Goal: Information Seeking & Learning: Learn about a topic

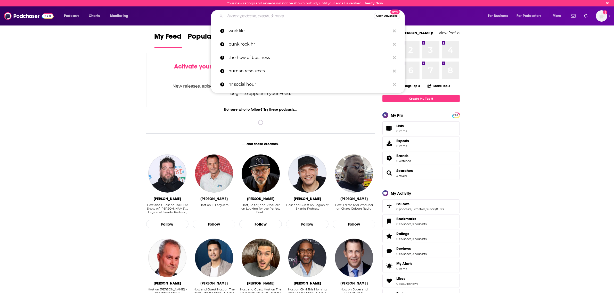
click at [258, 18] on input "Search podcasts, credits, & more..." at bounding box center [299, 16] width 149 height 8
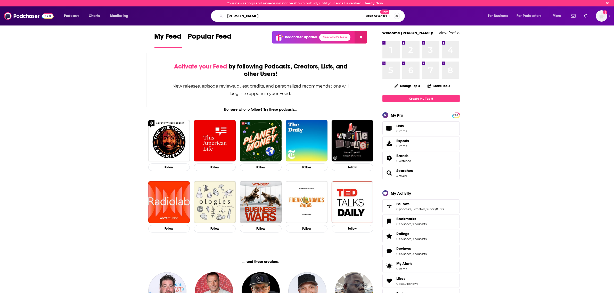
type input "kara goldin"
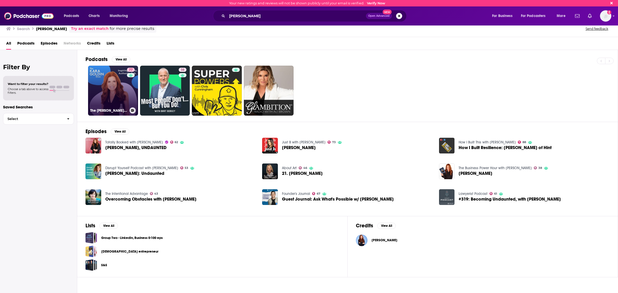
click at [114, 94] on link "77 The Kara Goldin Show" at bounding box center [113, 91] width 50 height 50
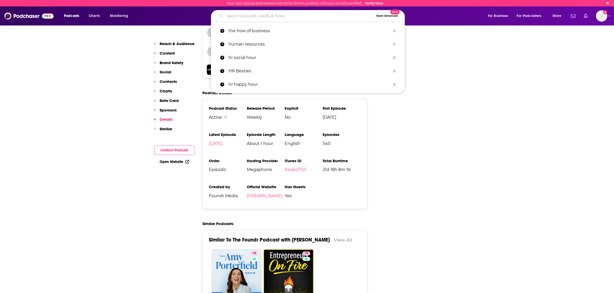
click at [235, 16] on input "Search podcasts, credits, & more..." at bounding box center [299, 16] width 149 height 8
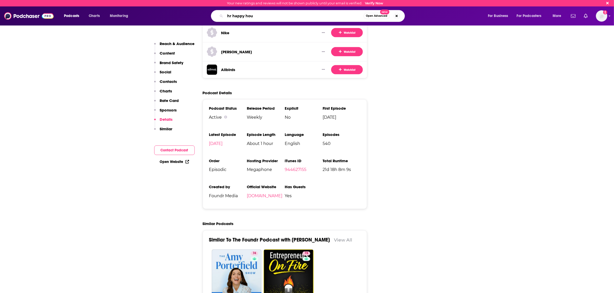
type input "hr happy hour"
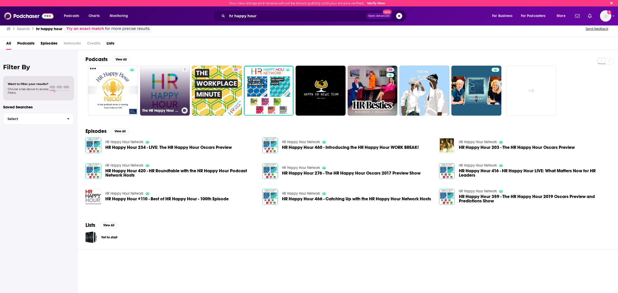
click at [171, 89] on link "7 The HR Happy Hour on Alexa" at bounding box center [165, 91] width 50 height 50
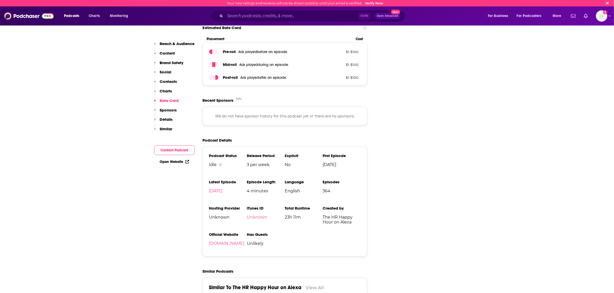
scroll to position [612, 0]
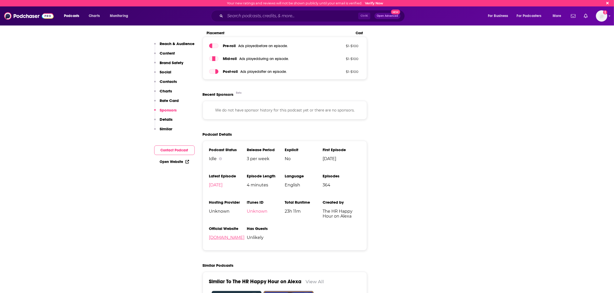
click at [233, 240] on link "[DOMAIN_NAME]" at bounding box center [227, 237] width 36 height 5
